Goal: Information Seeking & Learning: Learn about a topic

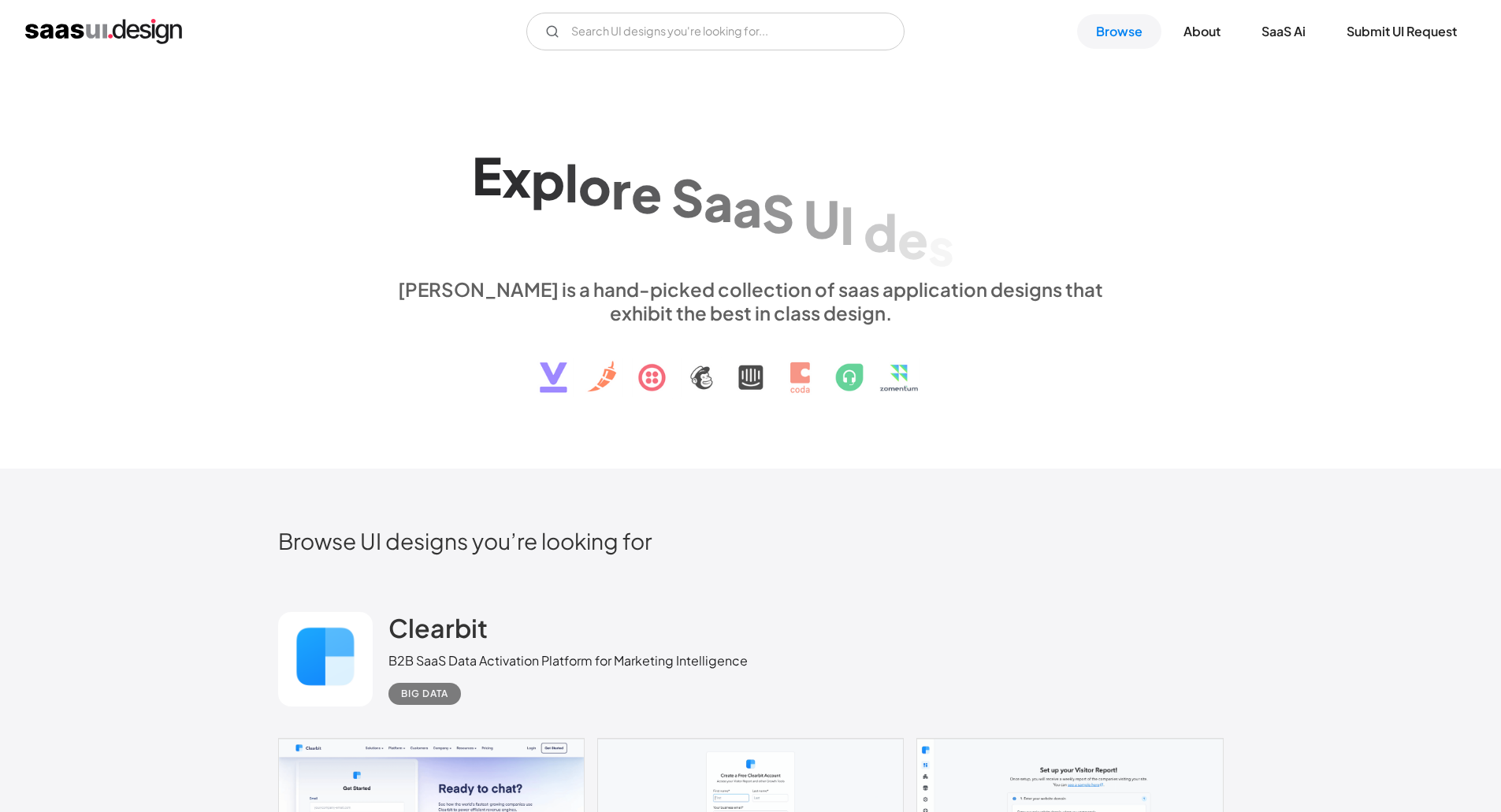
scroll to position [472, 0]
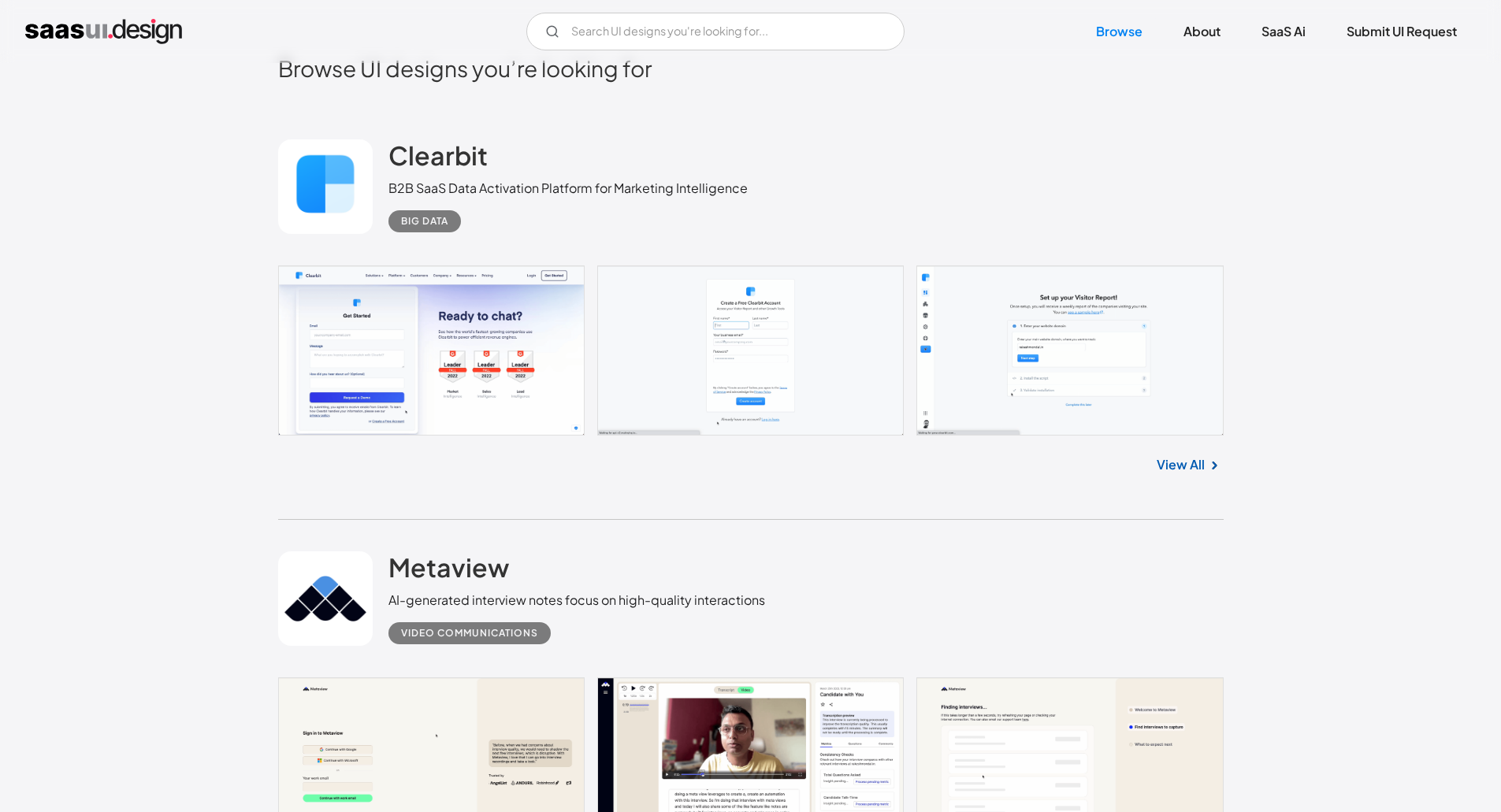
click at [1187, 457] on link "View All" at bounding box center [1180, 465] width 48 height 19
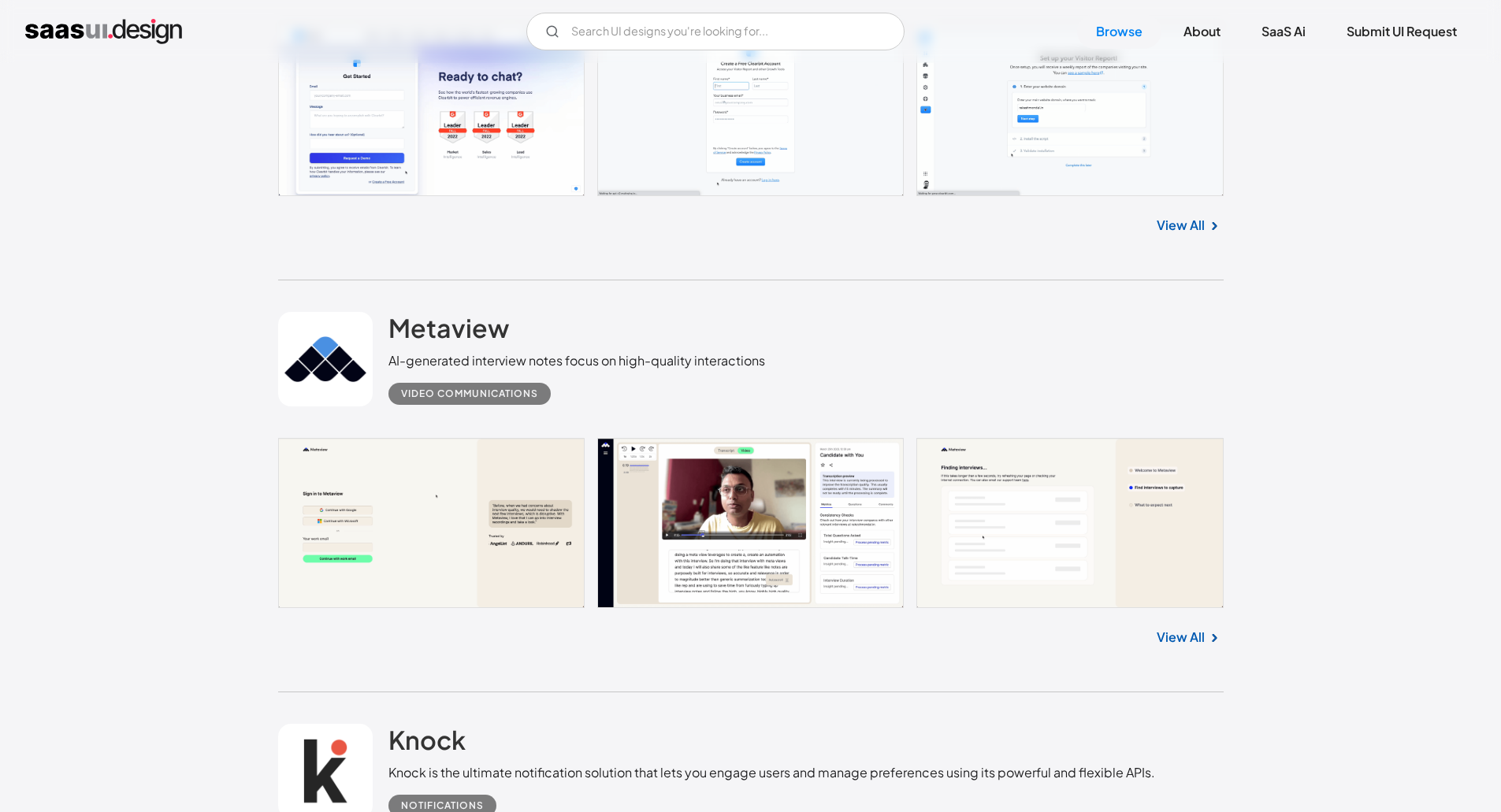
scroll to position [945, 0]
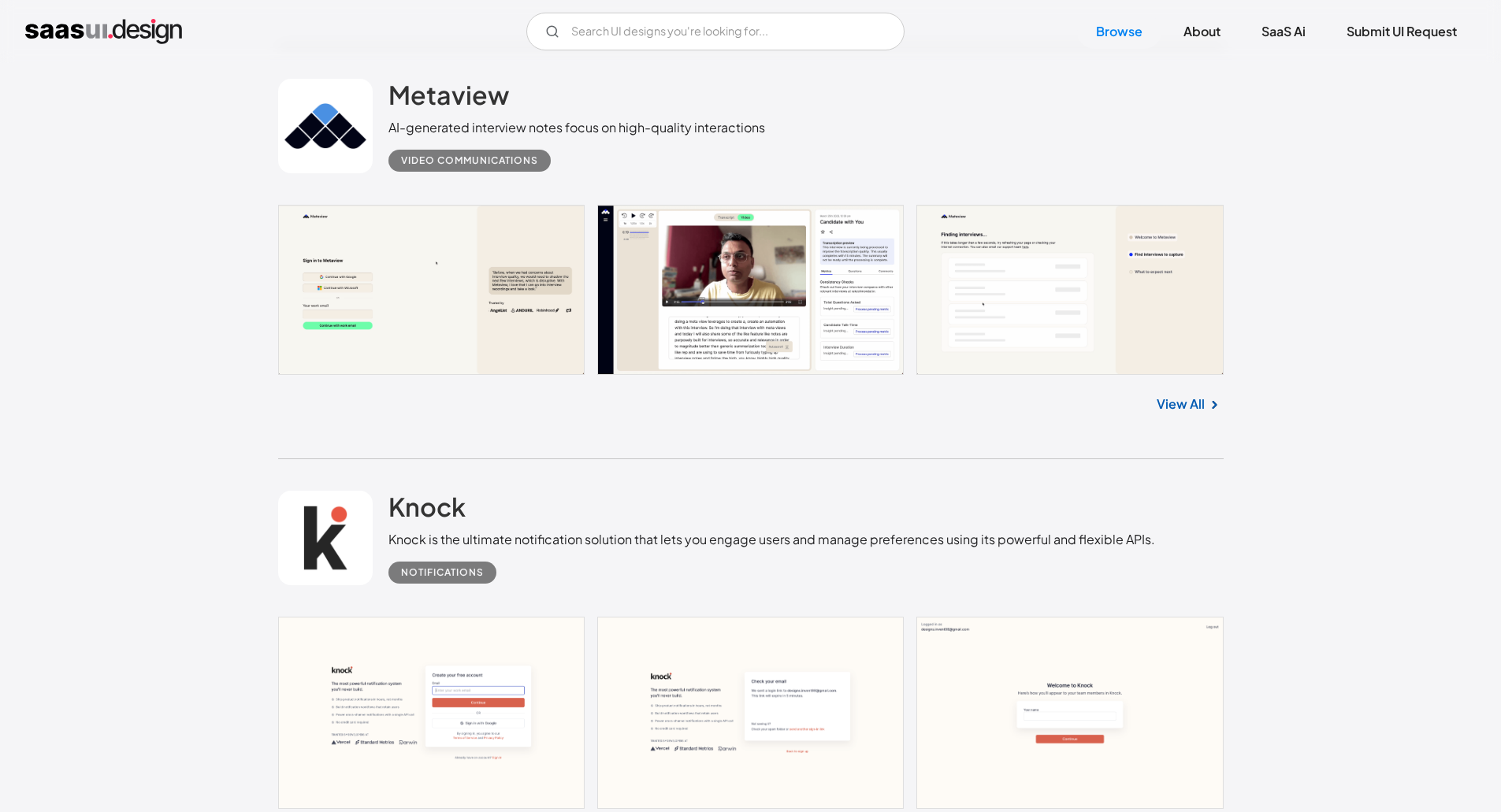
click at [1180, 407] on link "View All" at bounding box center [1180, 404] width 48 height 19
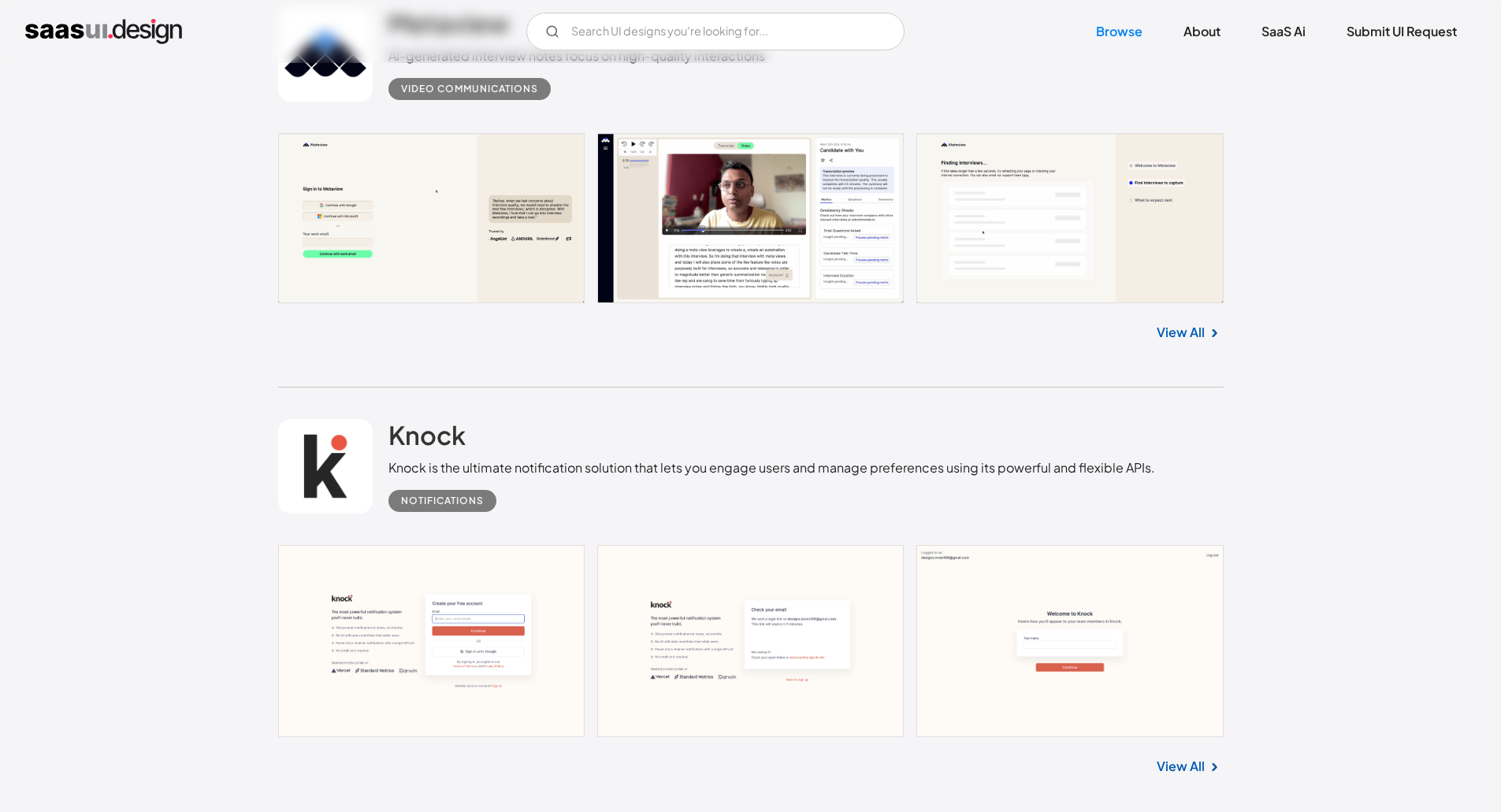
scroll to position [1182, 0]
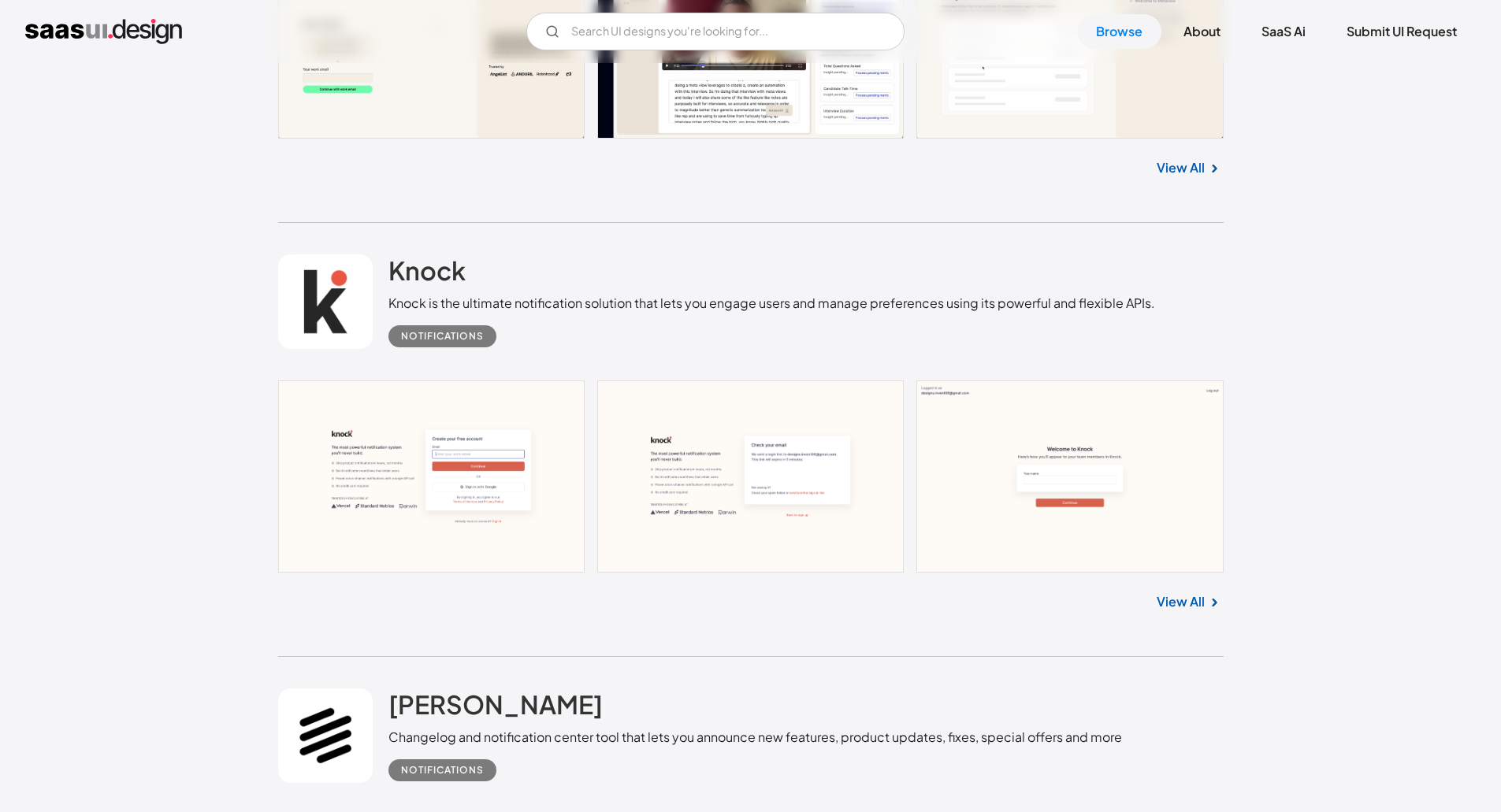
click at [1187, 597] on link "View All" at bounding box center [1180, 602] width 48 height 19
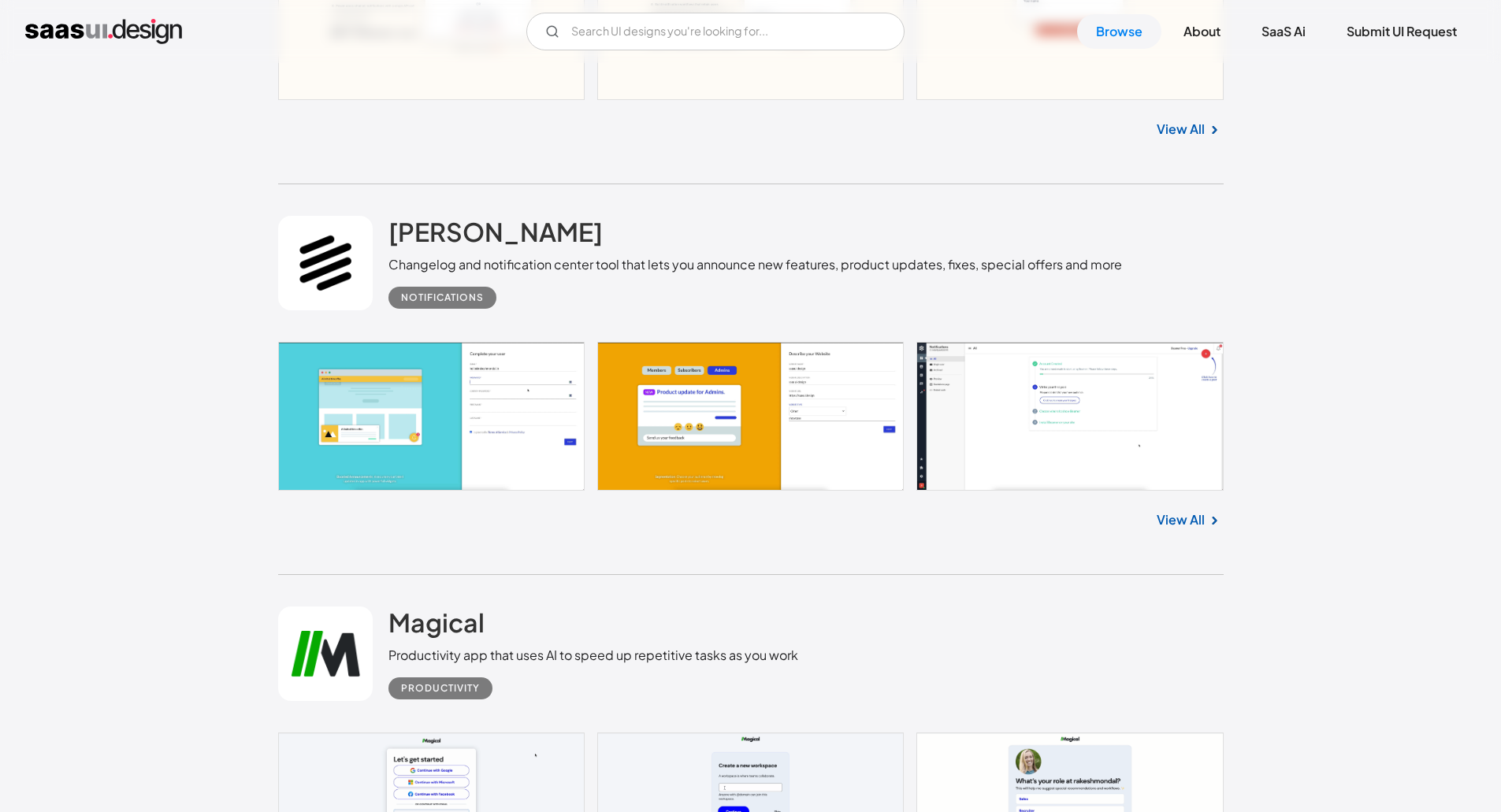
click at [1180, 521] on link "View All" at bounding box center [1180, 520] width 48 height 19
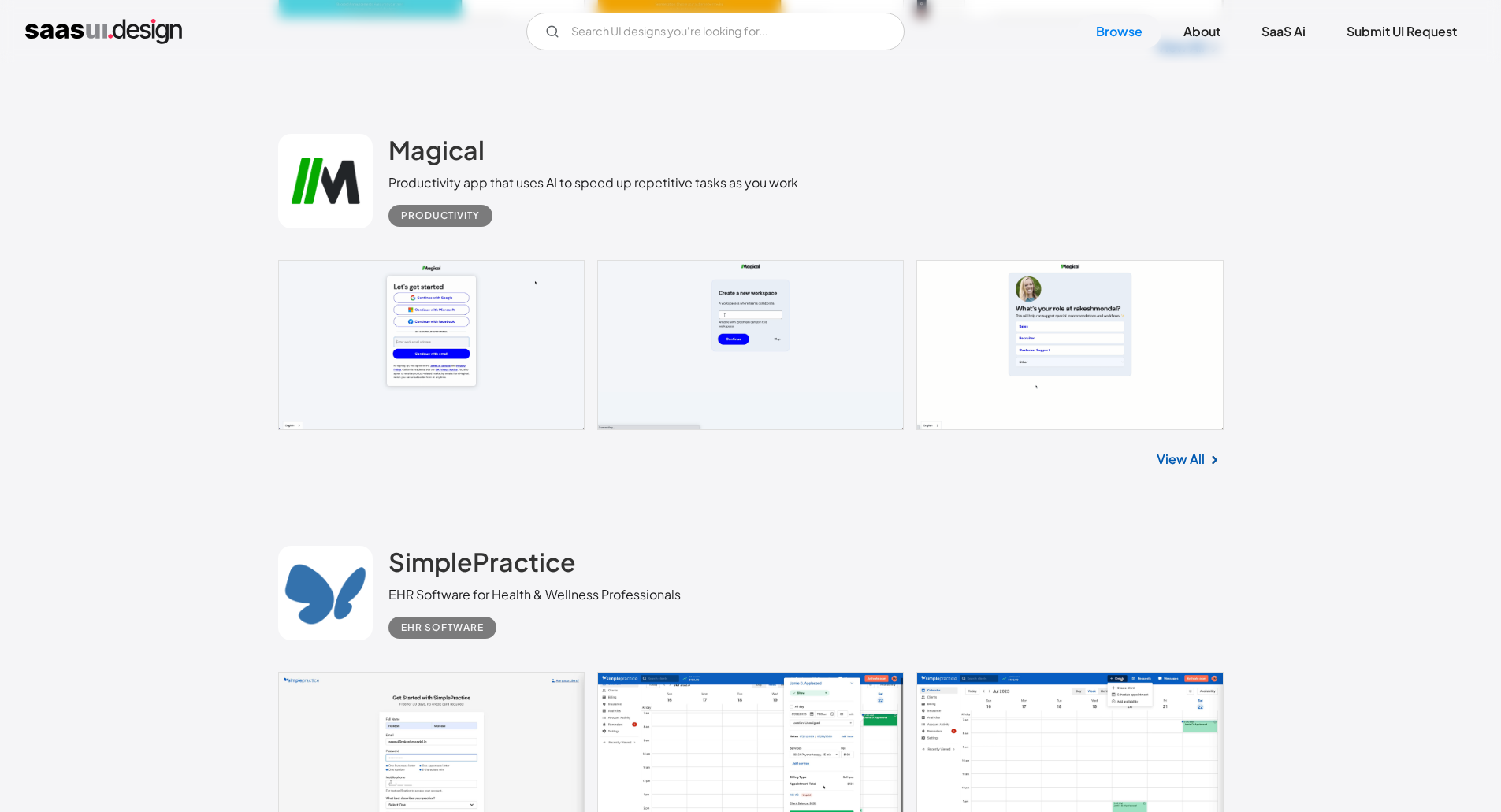
click at [1186, 462] on link "View All" at bounding box center [1180, 459] width 48 height 19
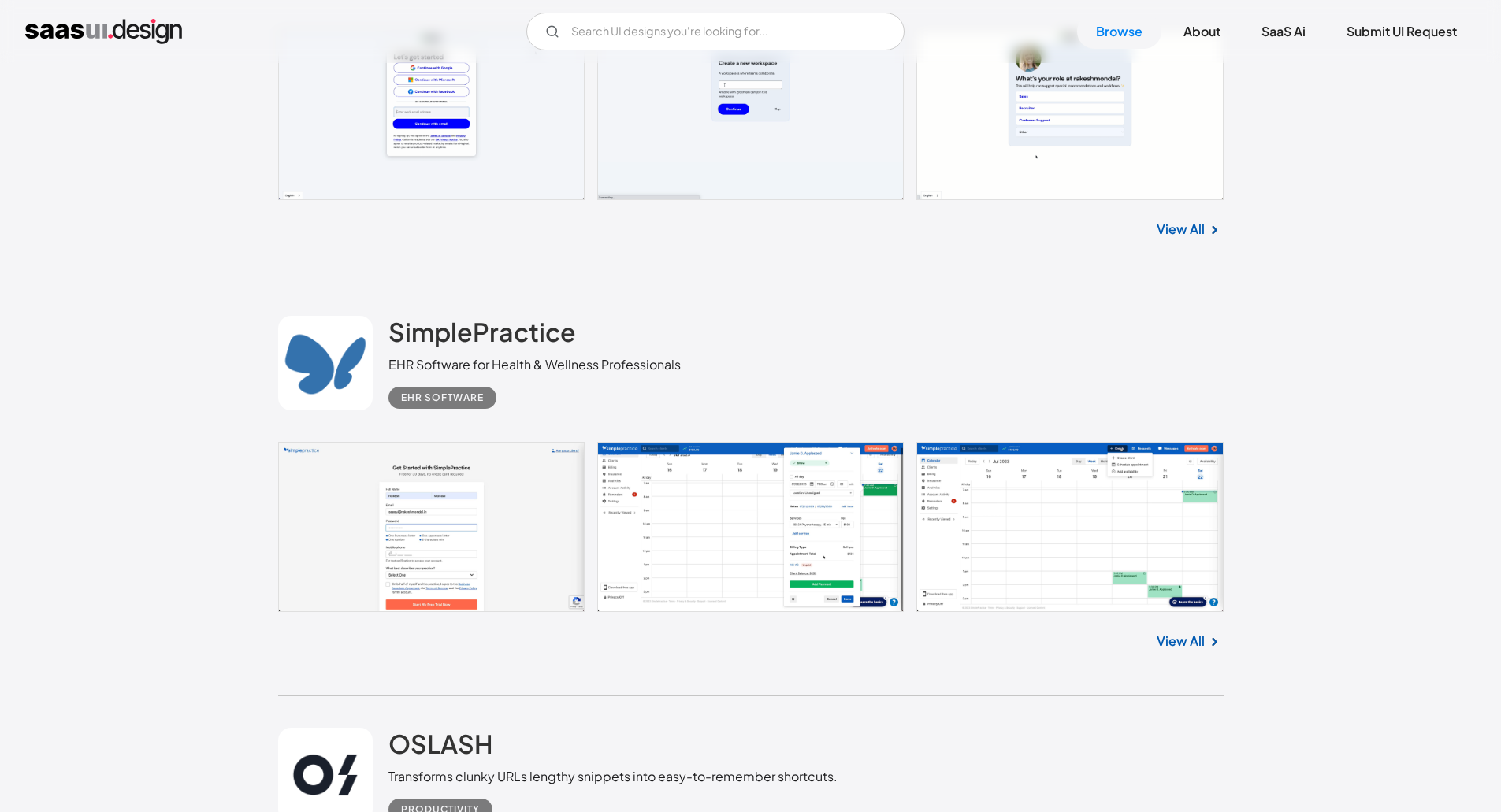
scroll to position [2600, 0]
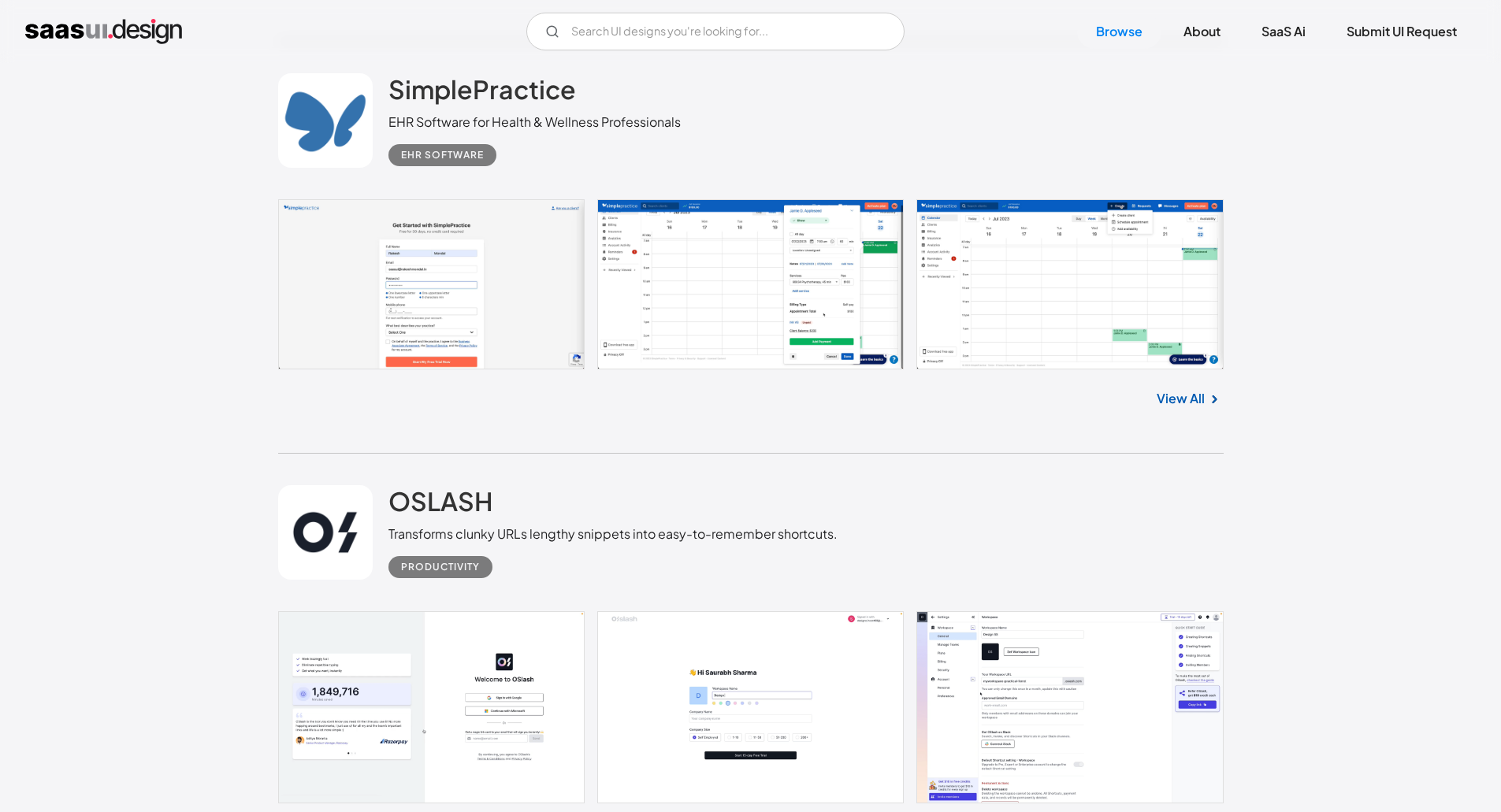
click at [1197, 393] on link "View All" at bounding box center [1180, 398] width 48 height 19
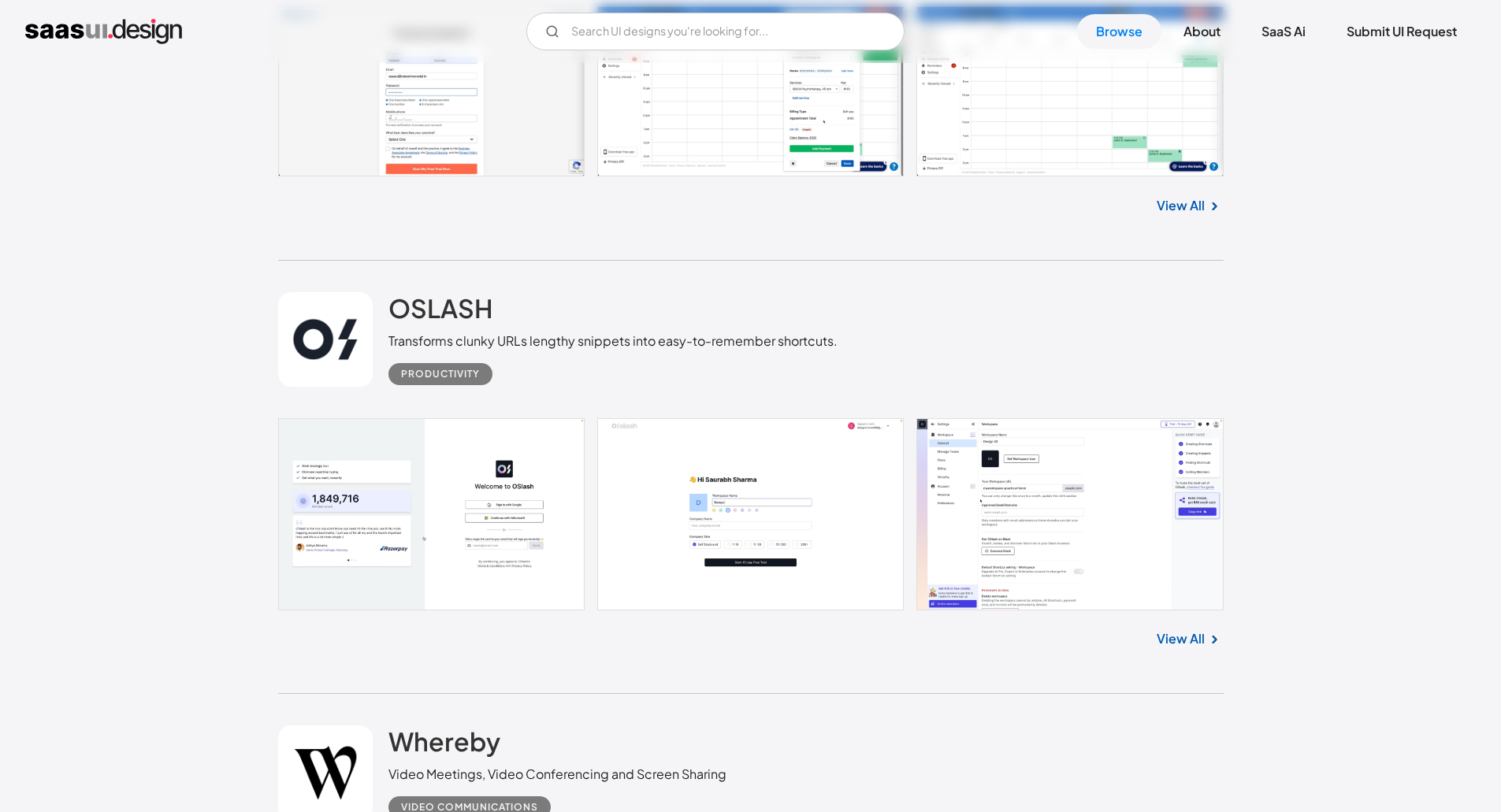
scroll to position [2835, 0]
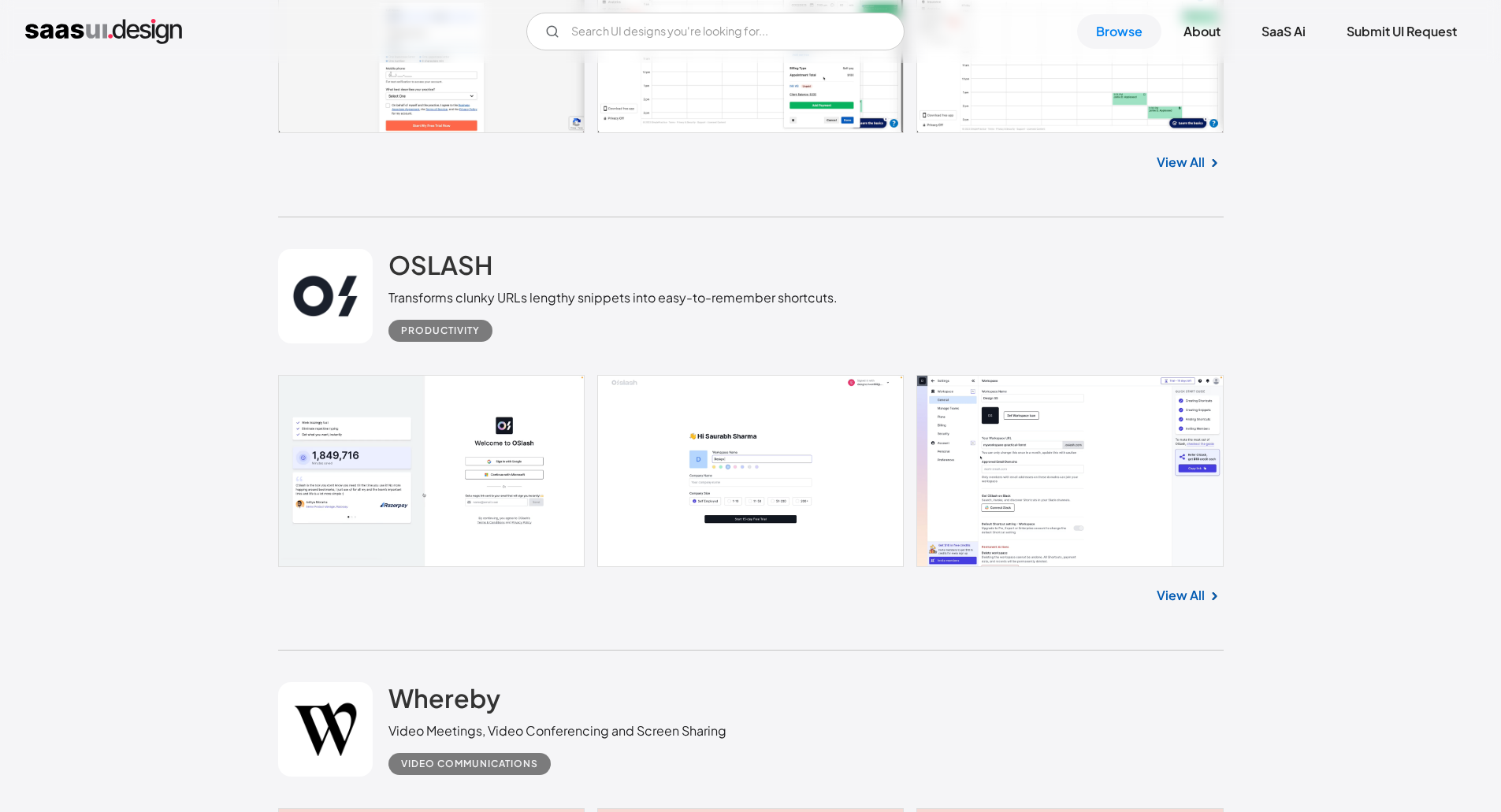
click at [1192, 601] on link "View All" at bounding box center [1180, 595] width 48 height 19
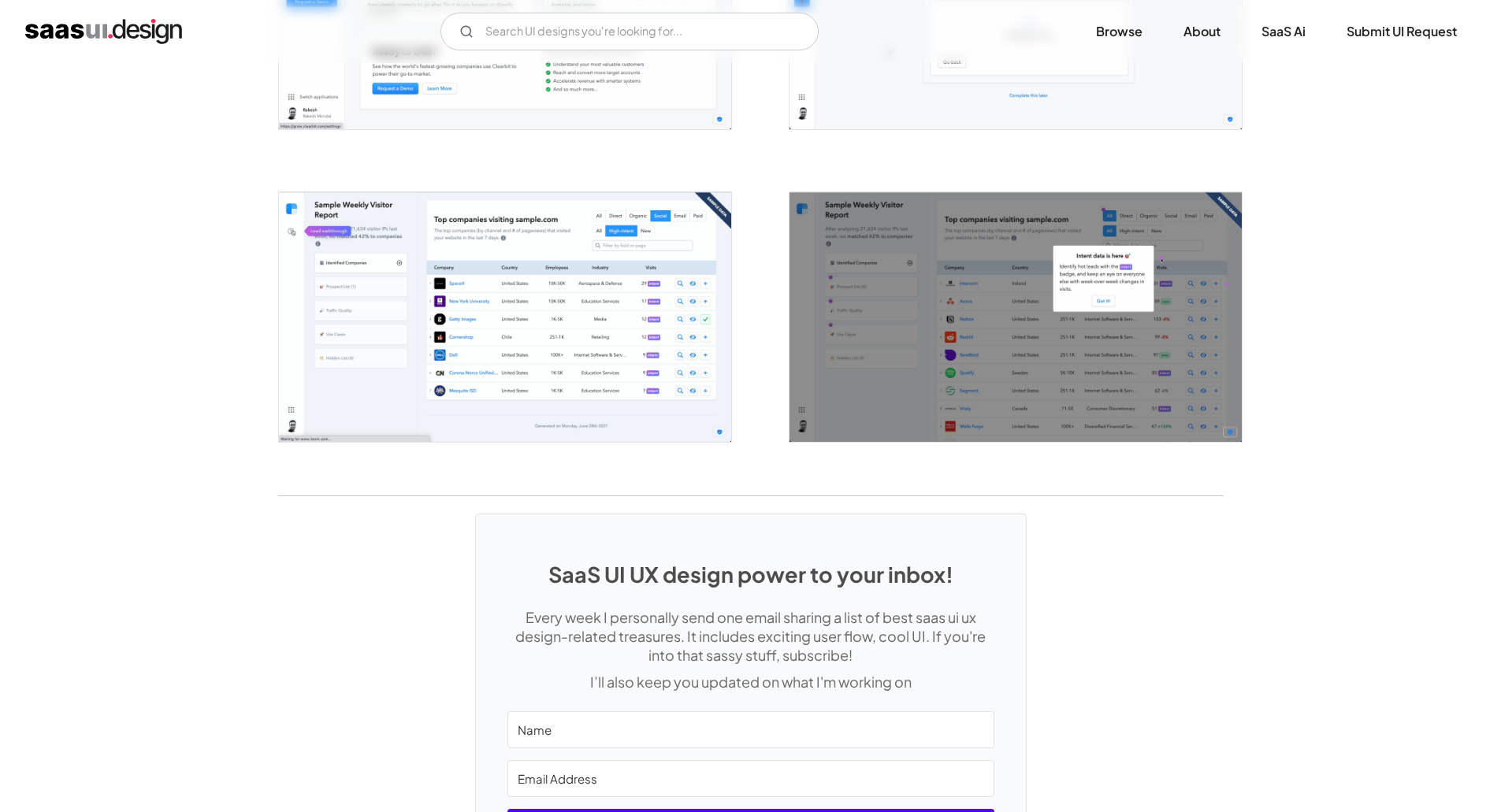
scroll to position [2879, 0]
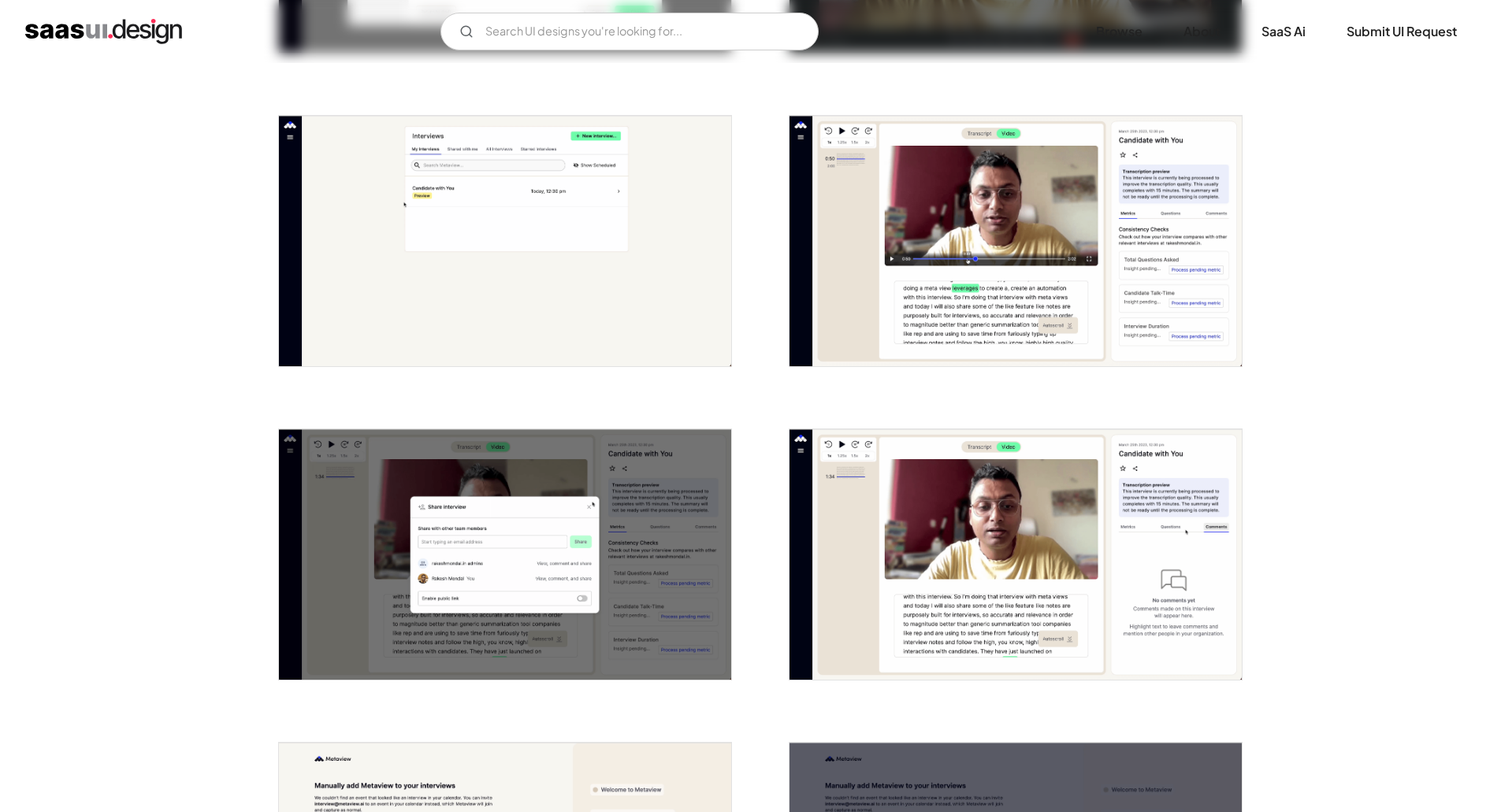
scroll to position [3545, 0]
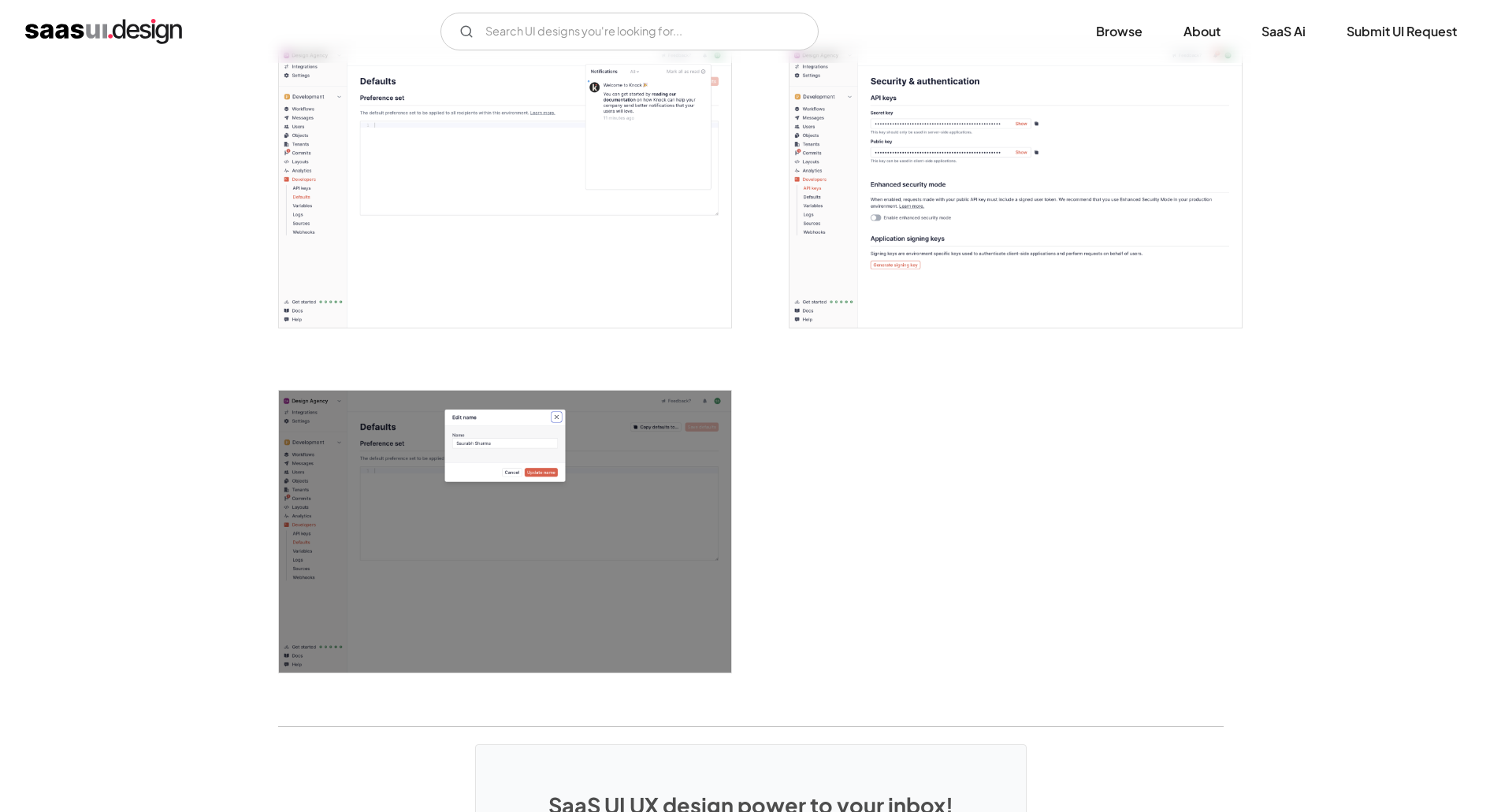
scroll to position [3781, 0]
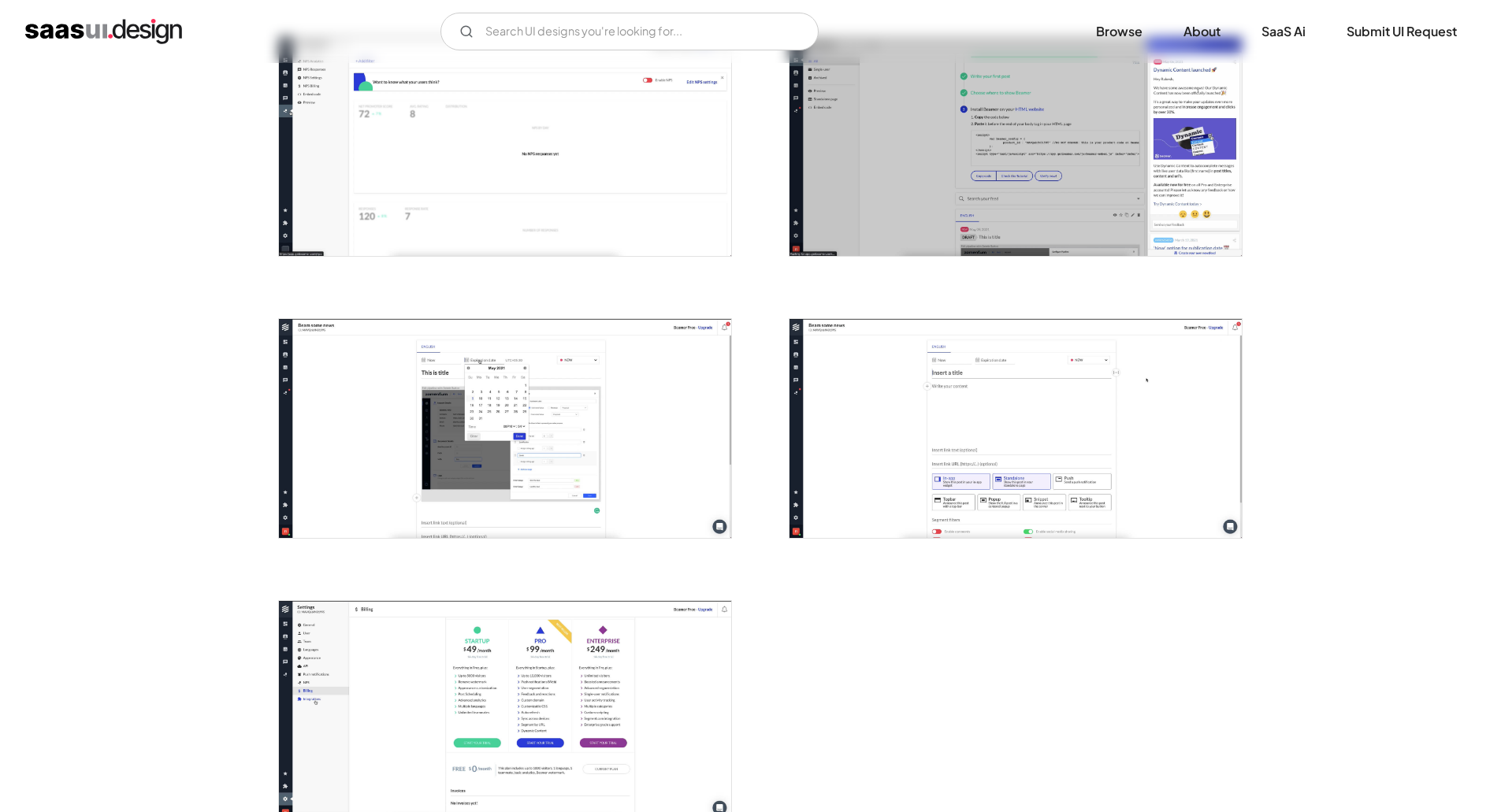
scroll to position [1733, 0]
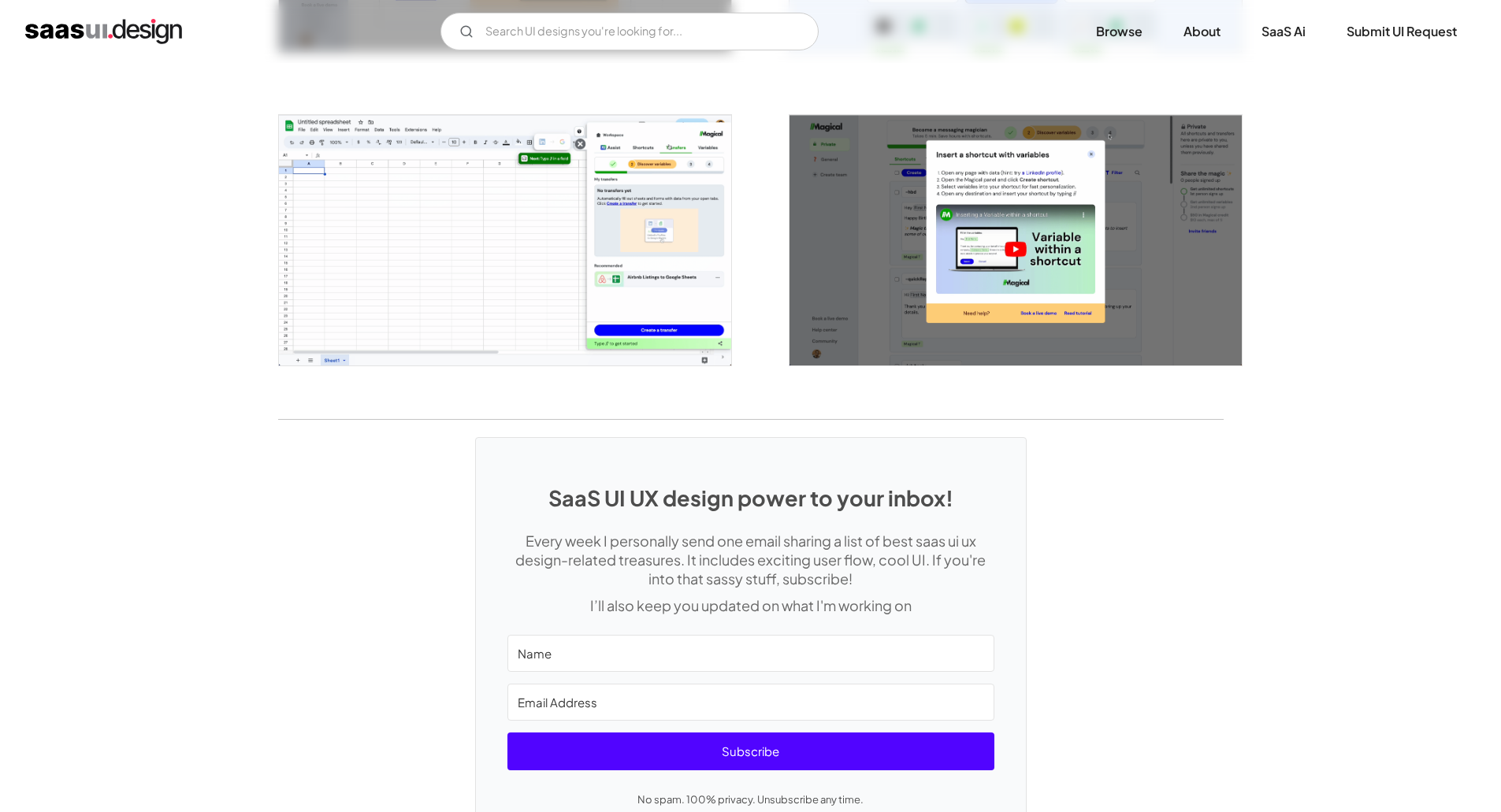
scroll to position [3387, 0]
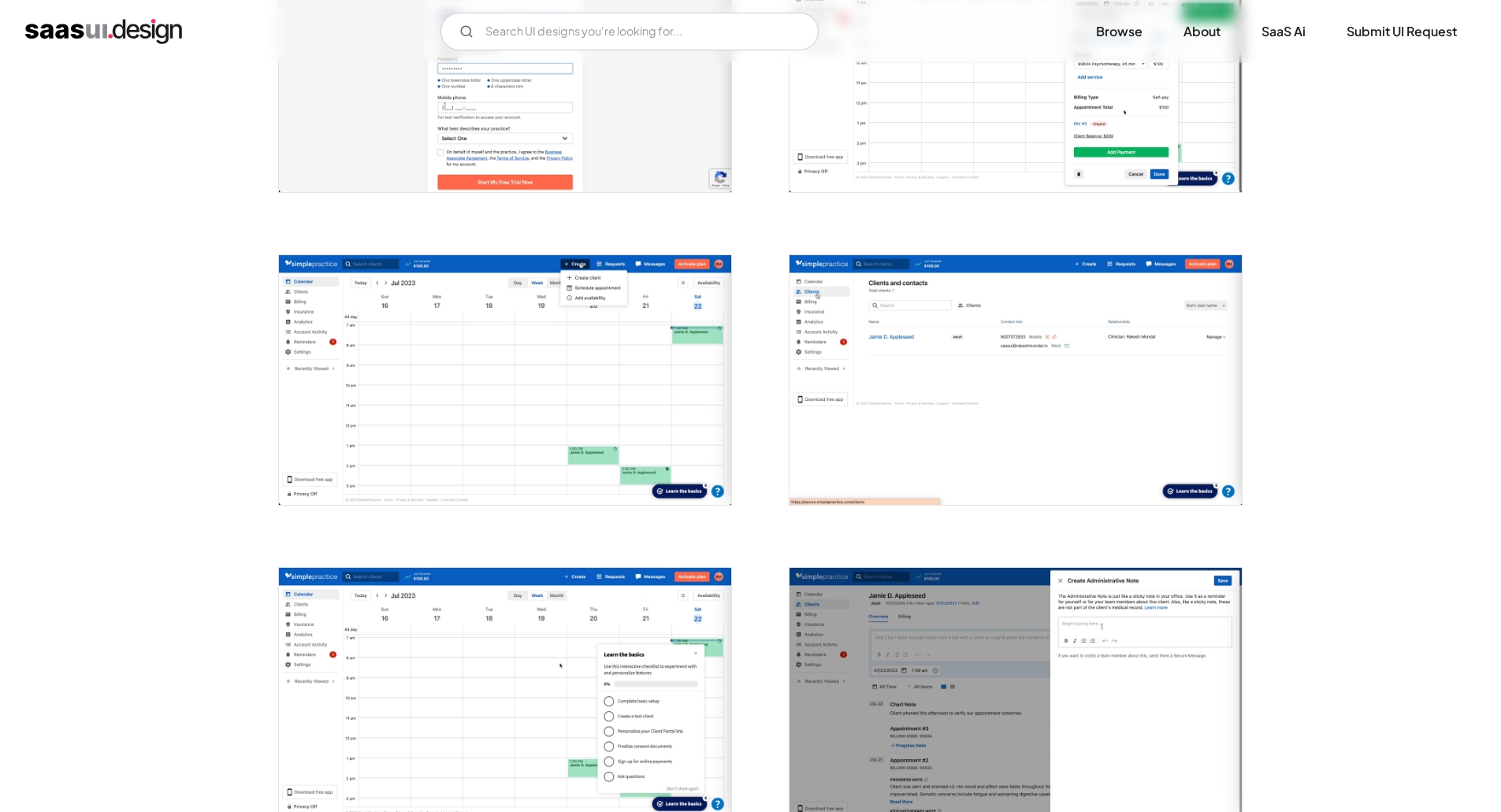
scroll to position [472, 0]
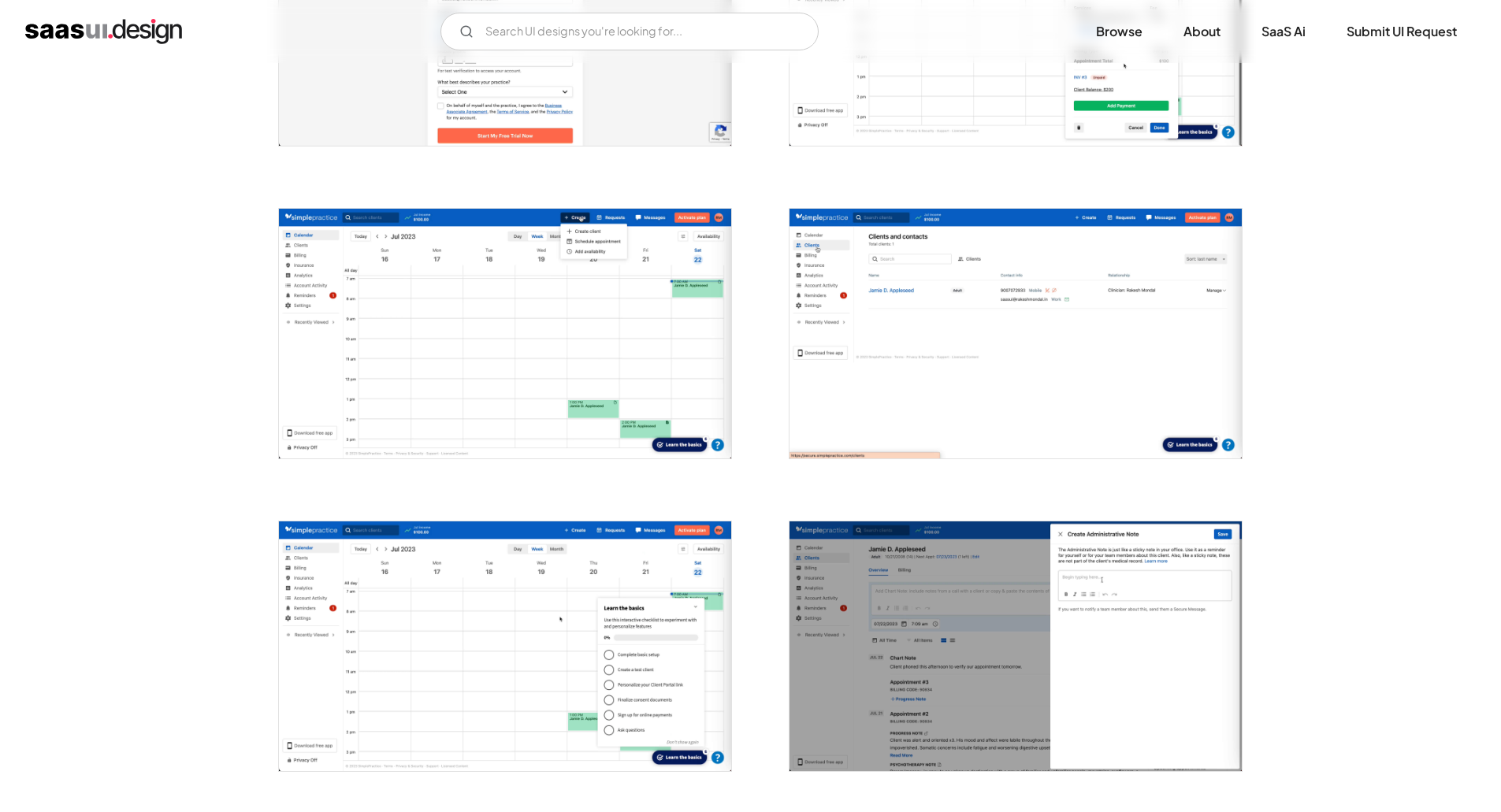
click at [1051, 381] on img "open lightbox" at bounding box center [1015, 334] width 452 height 250
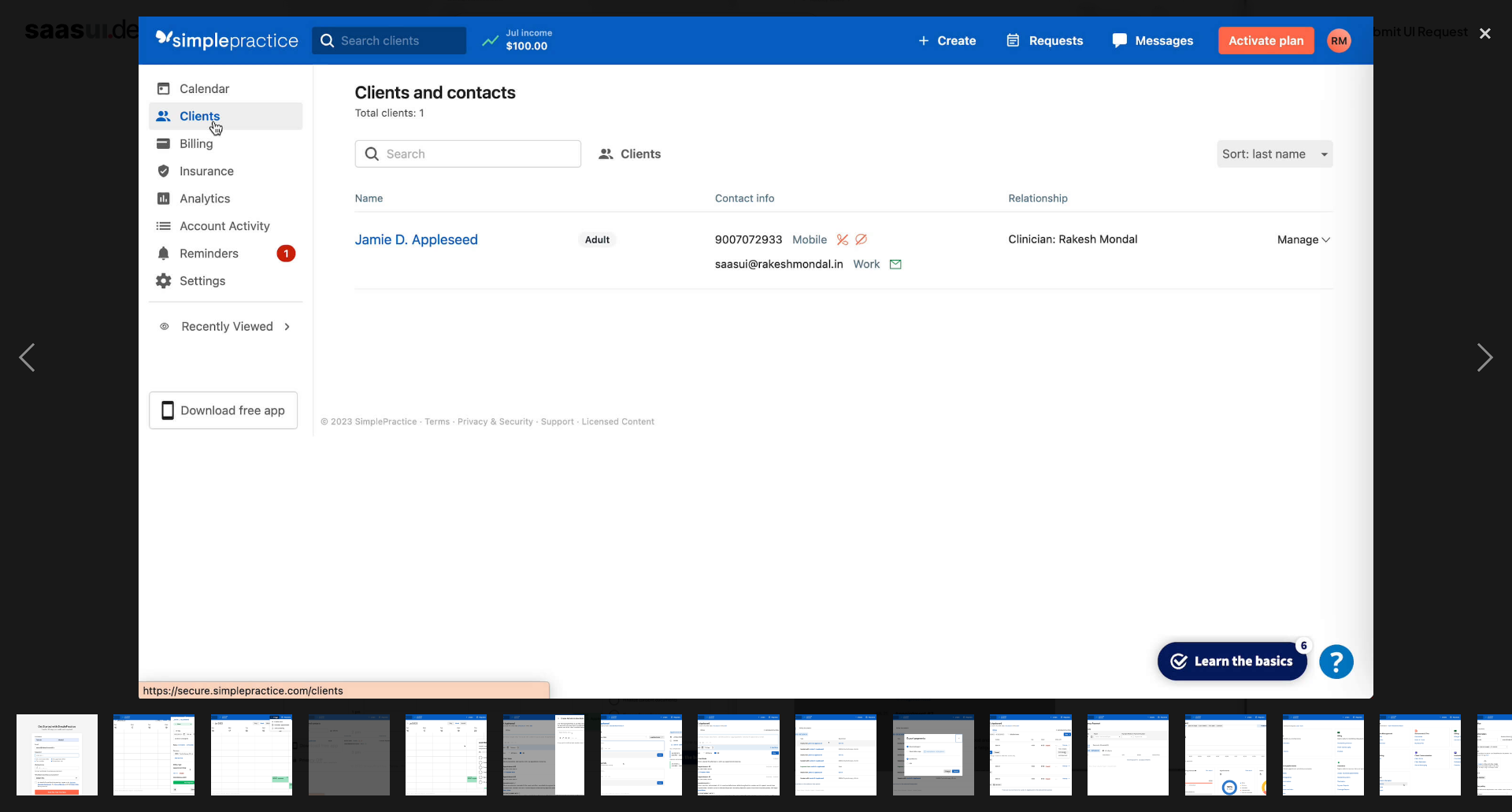
click at [1454, 242] on div at bounding box center [756, 357] width 1512 height 682
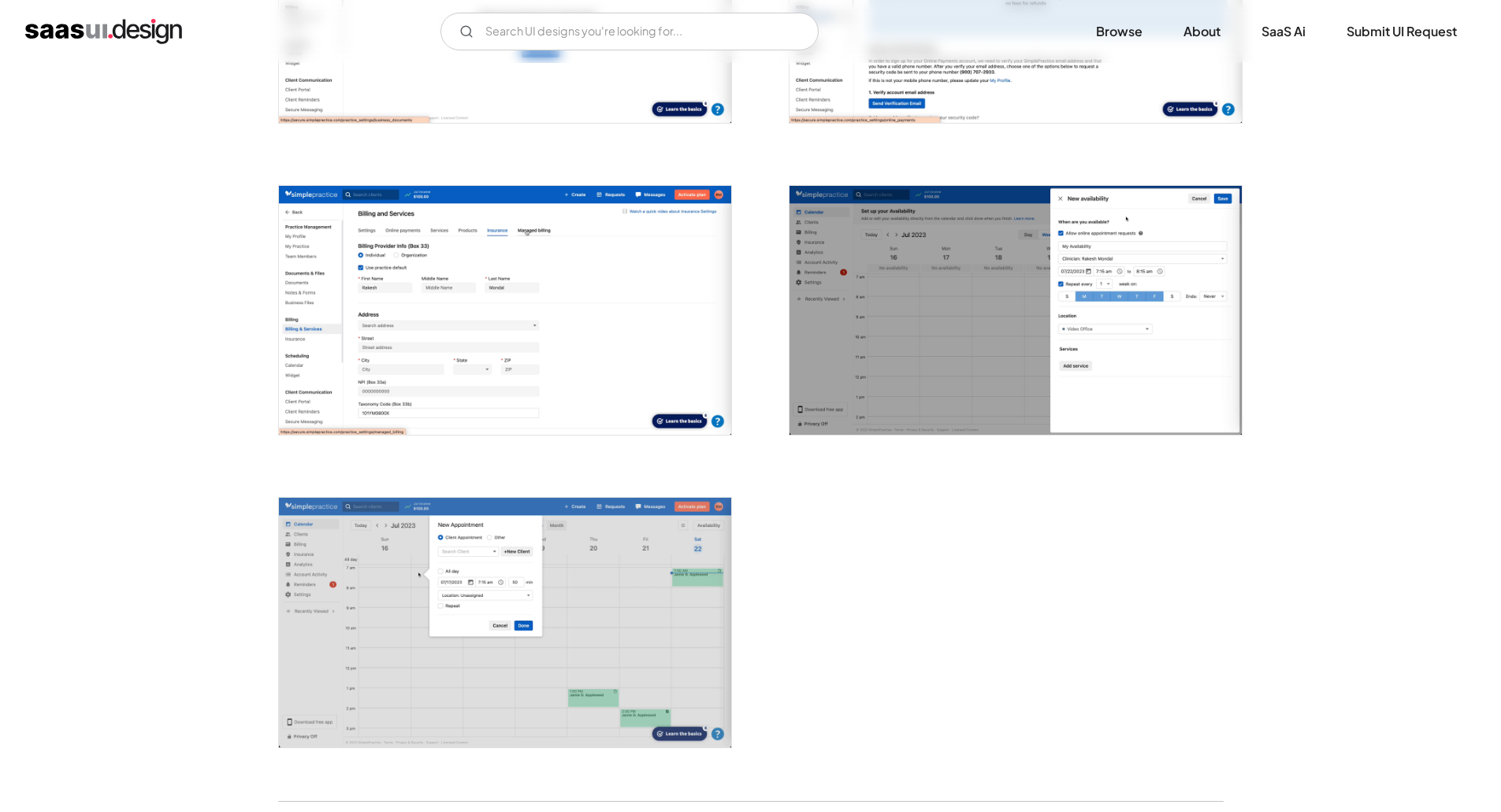
scroll to position [3624, 0]
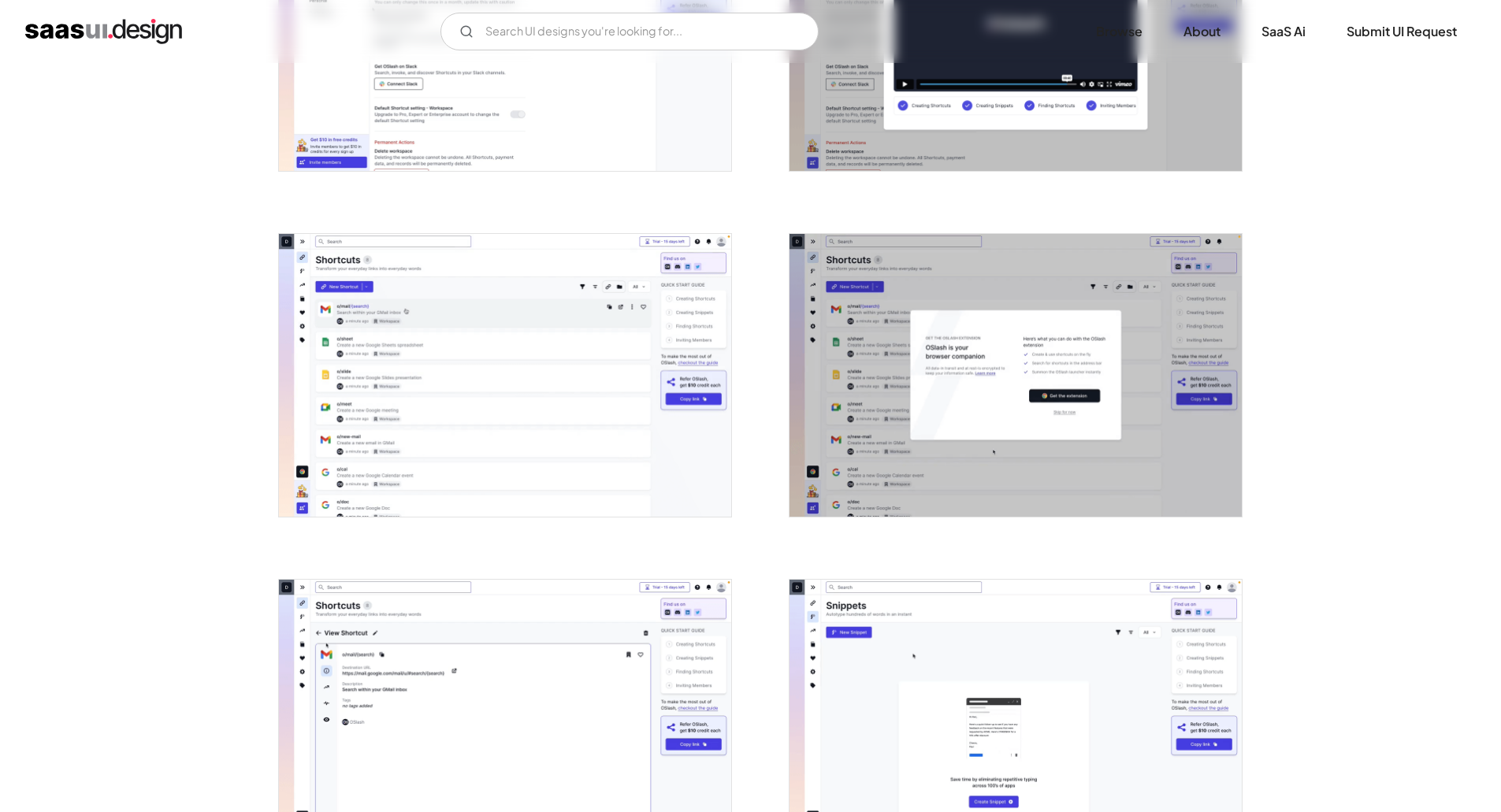
scroll to position [867, 0]
